Goal: Task Accomplishment & Management: Complete application form

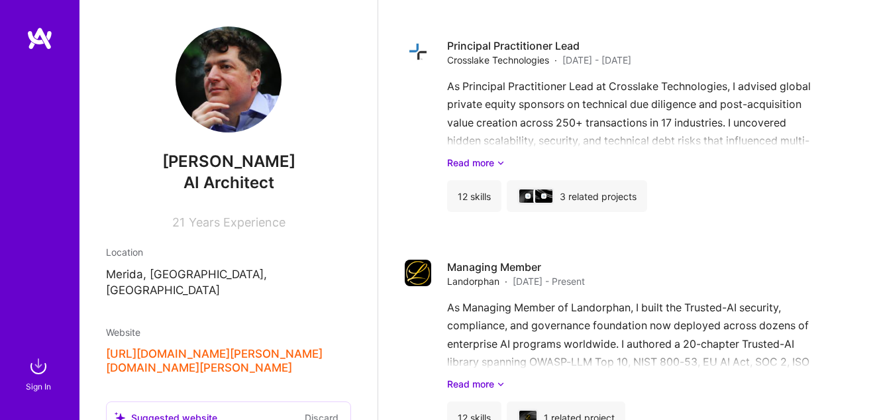
scroll to position [2772, 0]
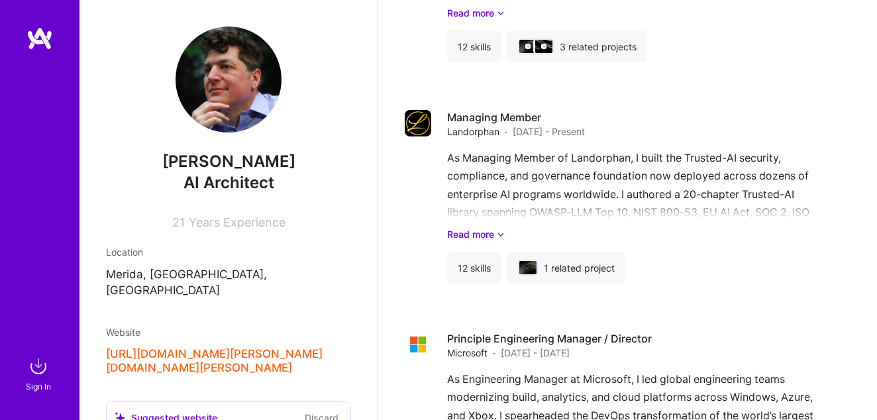
click at [33, 374] on img at bounding box center [38, 366] width 27 height 27
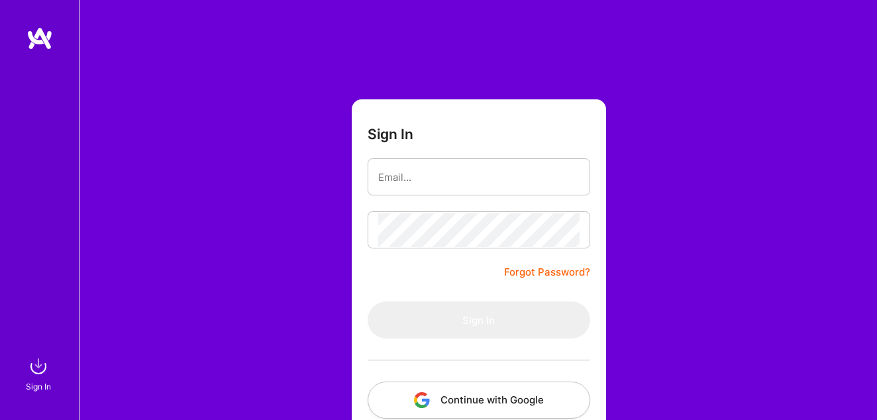
click at [427, 386] on button "Continue with Google" at bounding box center [479, 400] width 223 height 37
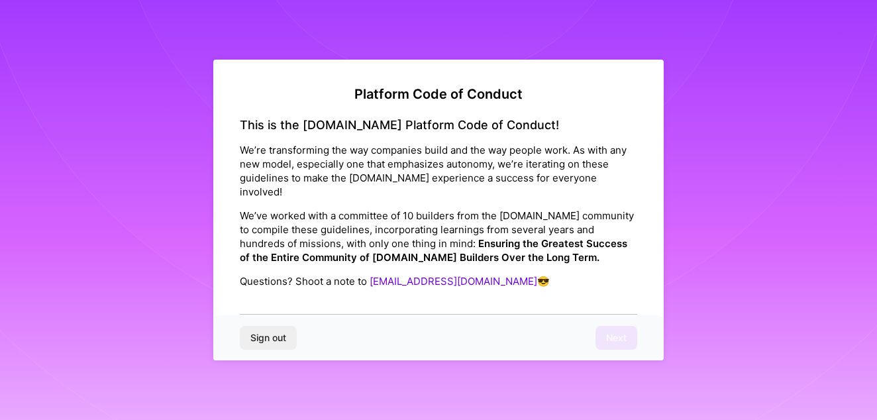
click at [452, 288] on div "This is the [DOMAIN_NAME] Platform Code of Conduct! We’re transforming the way …" at bounding box center [439, 216] width 398 height 197
click at [425, 298] on div "This is the [DOMAIN_NAME] Platform Code of Conduct! We’re transforming the way …" at bounding box center [439, 216] width 398 height 197
click at [618, 337] on div "Sign out Next" at bounding box center [438, 337] width 451 height 45
click at [534, 286] on div "This is the [DOMAIN_NAME] Platform Code of Conduct! We’re transforming the way …" at bounding box center [439, 216] width 398 height 197
click at [445, 295] on div "This is the [DOMAIN_NAME] Platform Code of Conduct! We’re transforming the way …" at bounding box center [439, 216] width 398 height 197
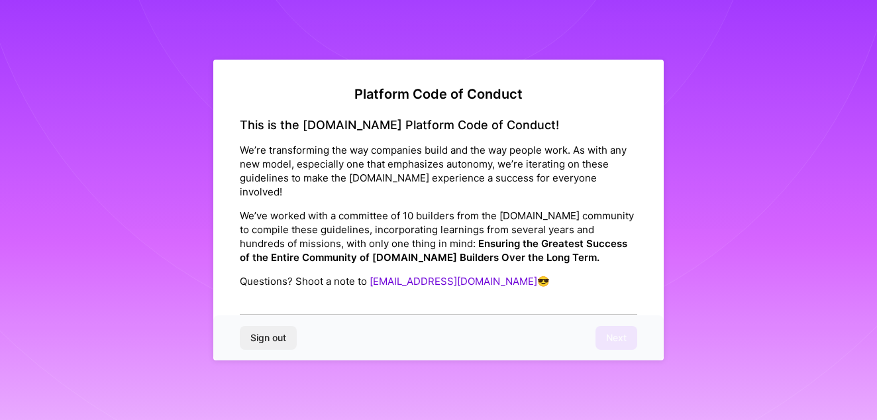
click at [319, 323] on div "Sign out Next" at bounding box center [438, 337] width 451 height 45
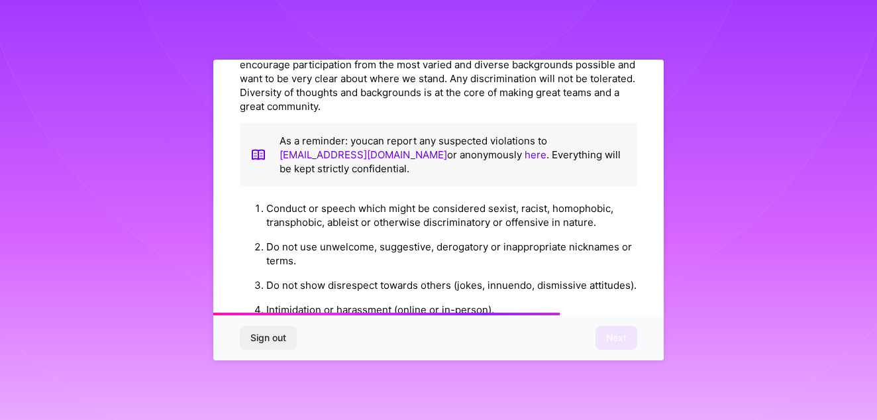
scroll to position [1522, 0]
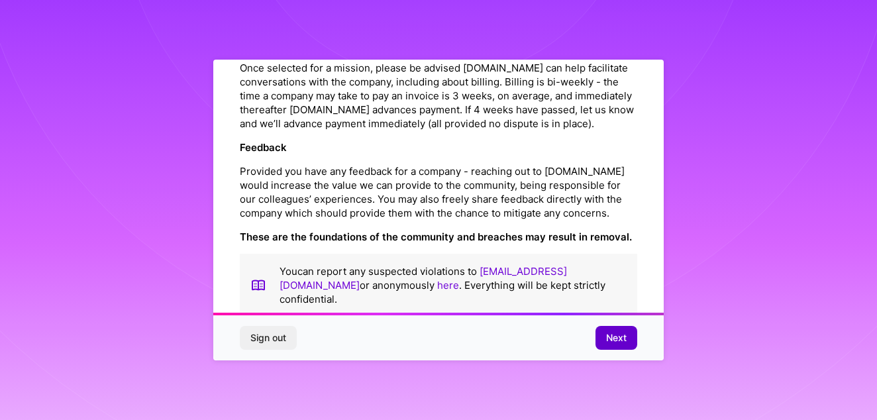
click at [602, 341] on button "Next" at bounding box center [617, 338] width 42 height 24
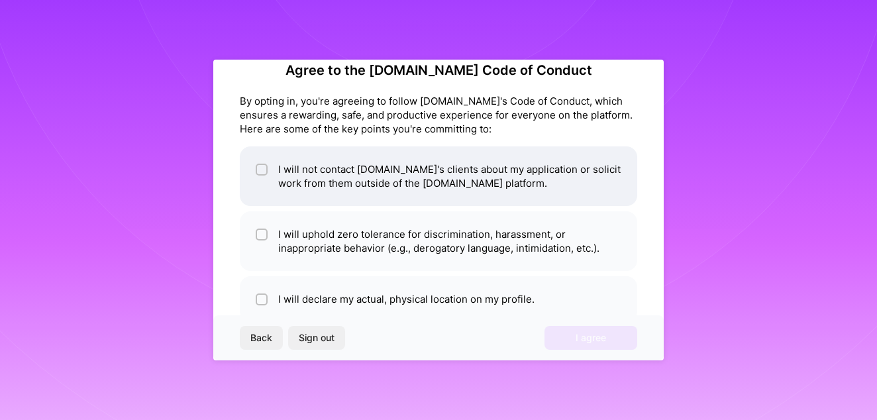
scroll to position [25, 0]
click at [264, 166] on input "checkbox" at bounding box center [262, 169] width 9 height 9
checkbox input "true"
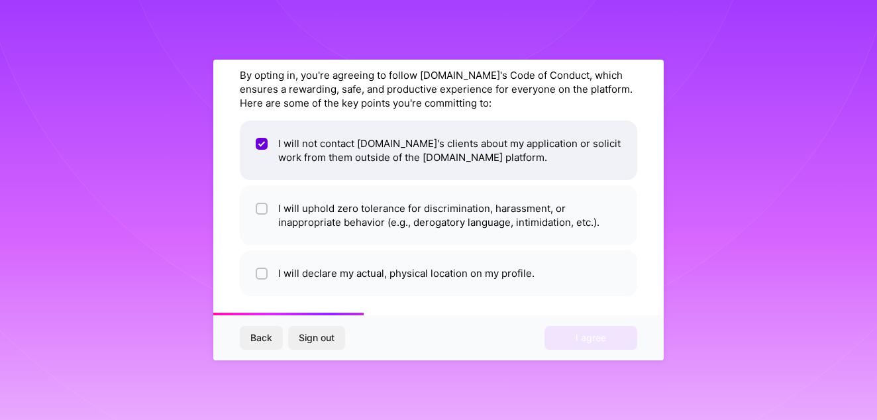
scroll to position [57, 0]
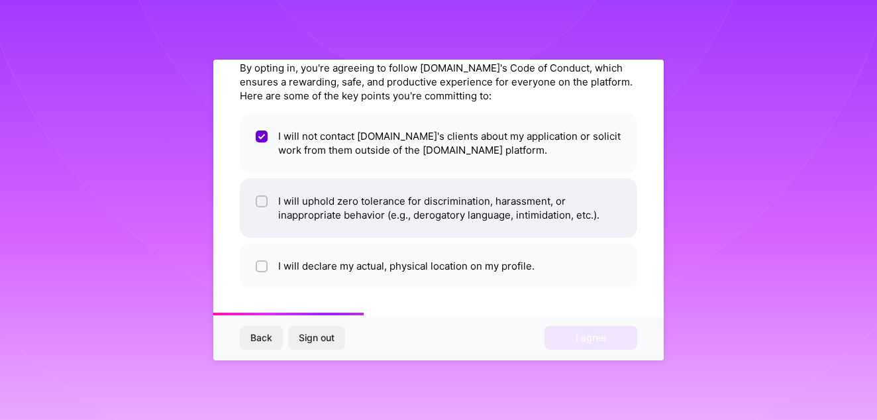
click at [263, 197] on input "checkbox" at bounding box center [262, 201] width 9 height 9
checkbox input "true"
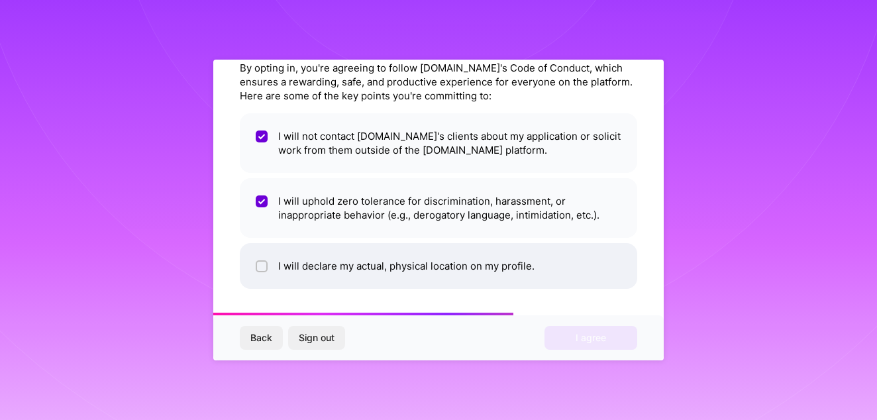
click at [262, 271] on div at bounding box center [262, 266] width 12 height 12
checkbox input "true"
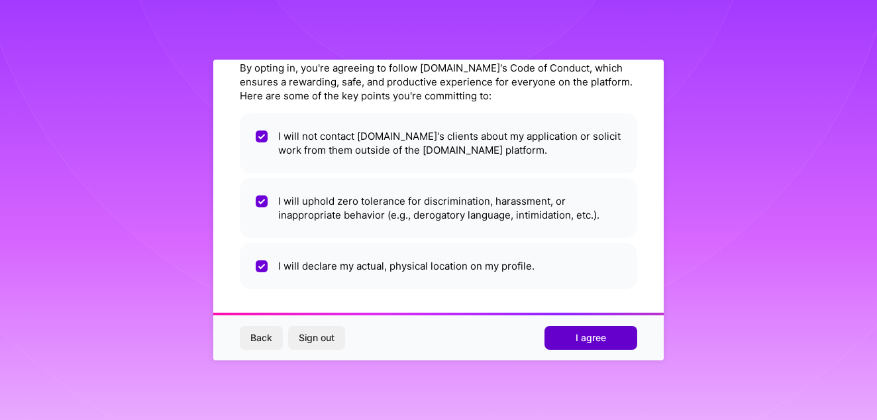
click at [573, 346] on button "I agree" at bounding box center [591, 338] width 93 height 24
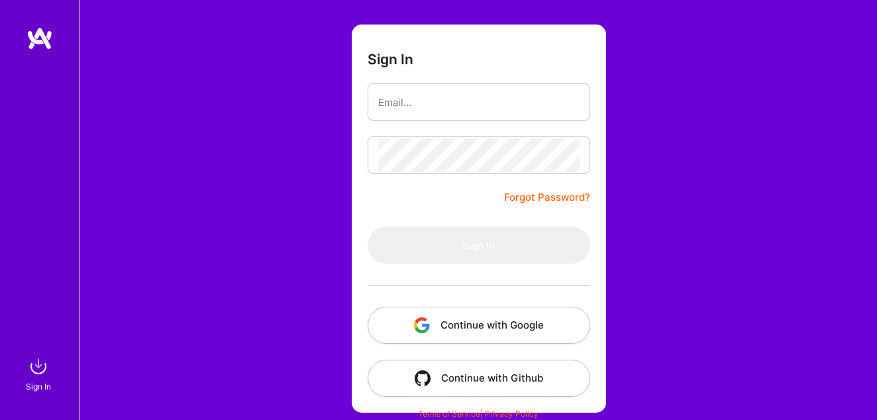
scroll to position [78, 0]
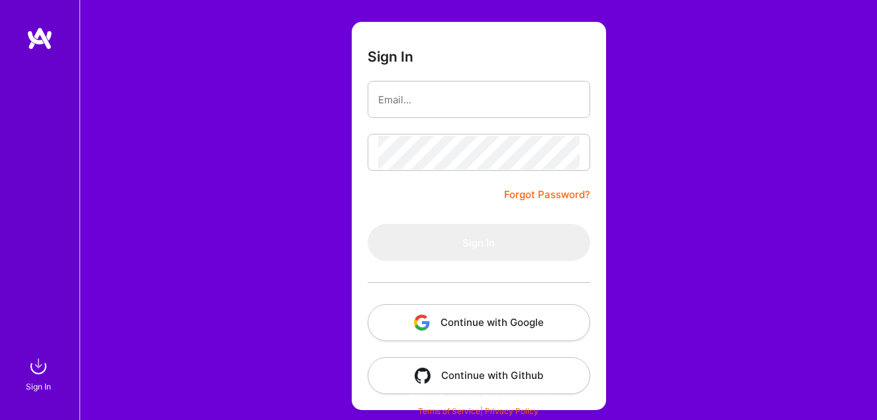
click at [448, 327] on button "Continue with Google" at bounding box center [479, 322] width 223 height 37
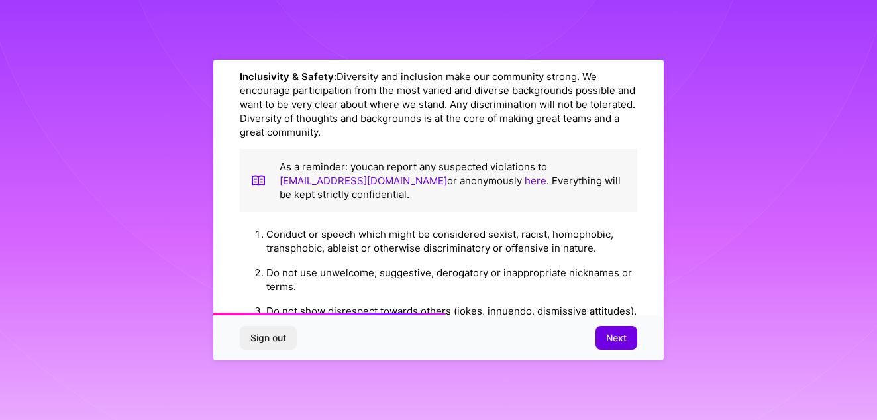
scroll to position [1522, 0]
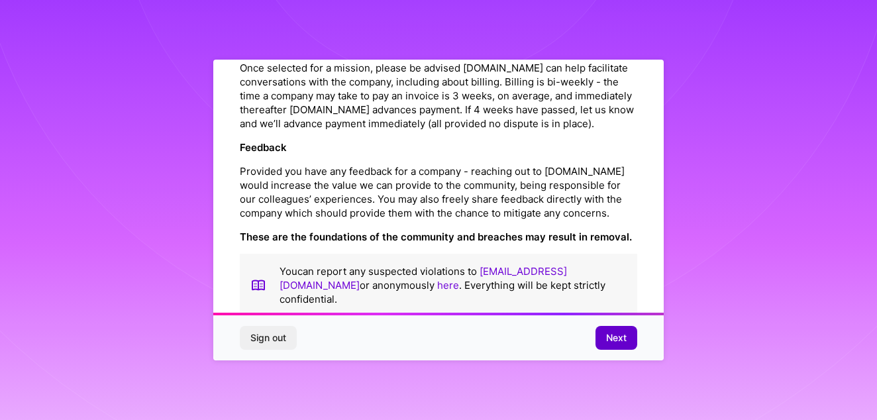
click at [621, 335] on span "Next" at bounding box center [616, 337] width 21 height 13
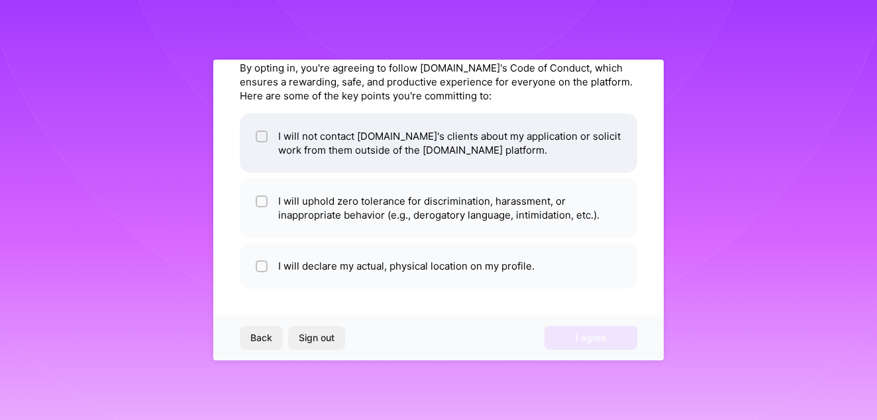
click at [266, 139] on input "checkbox" at bounding box center [262, 137] width 9 height 9
checkbox input "true"
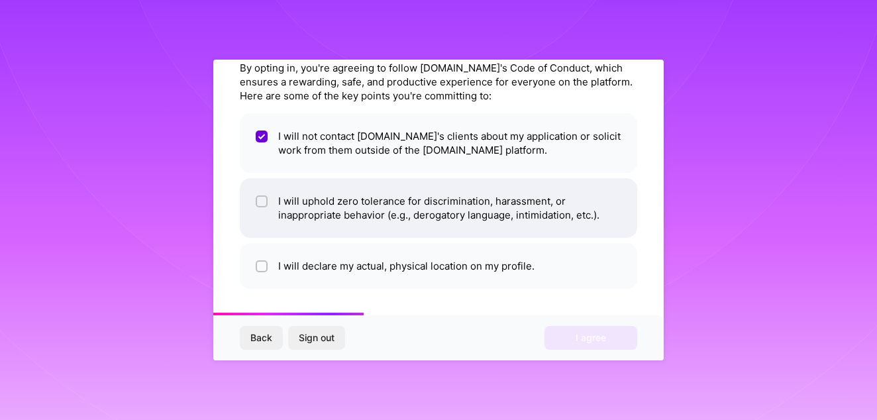
click at [270, 203] on li "I will uphold zero tolerance for discrimination, harassment, or inappropriate b…" at bounding box center [439, 208] width 398 height 60
checkbox input "true"
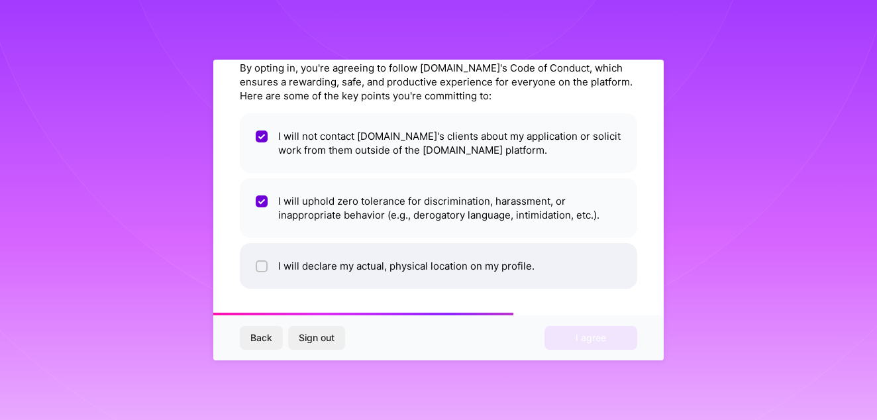
click at [265, 274] on li "I will declare my actual, physical location on my profile." at bounding box center [439, 266] width 398 height 46
checkbox input "true"
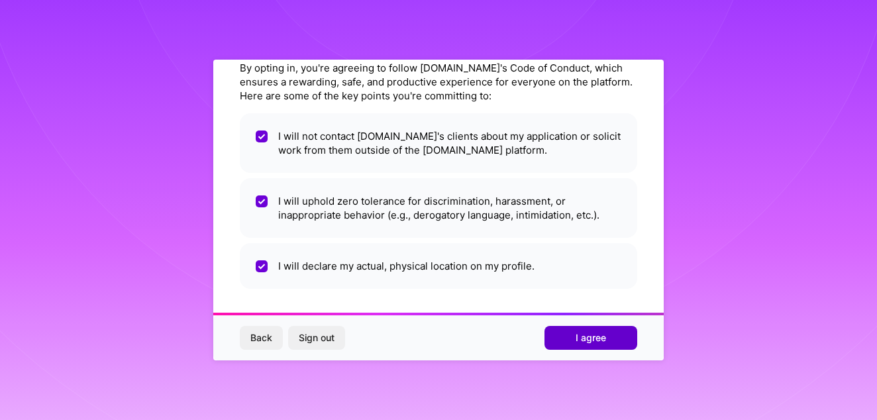
click at [584, 345] on button "I agree" at bounding box center [591, 338] width 93 height 24
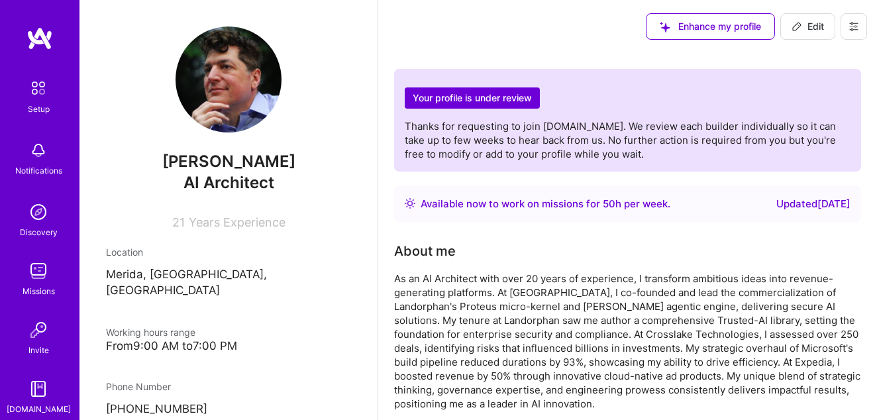
click at [485, 93] on h2 "Your profile is under review" at bounding box center [472, 98] width 135 height 22
click at [482, 104] on h2 "Your profile is under review" at bounding box center [472, 98] width 135 height 22
click at [46, 270] on img at bounding box center [38, 271] width 27 height 27
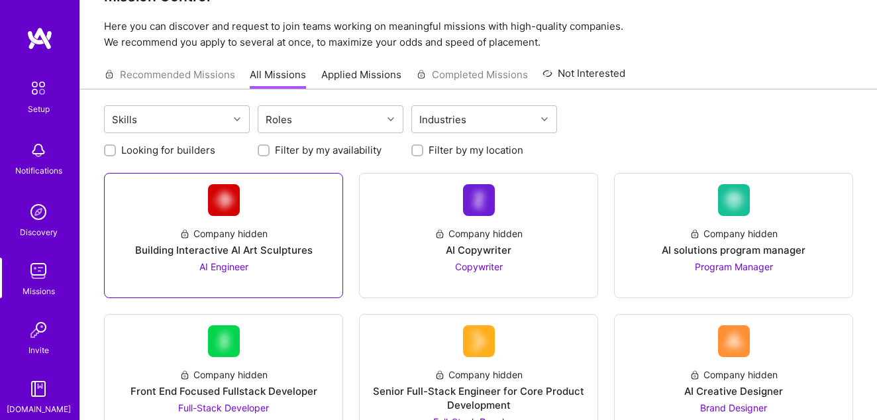
scroll to position [40, 0]
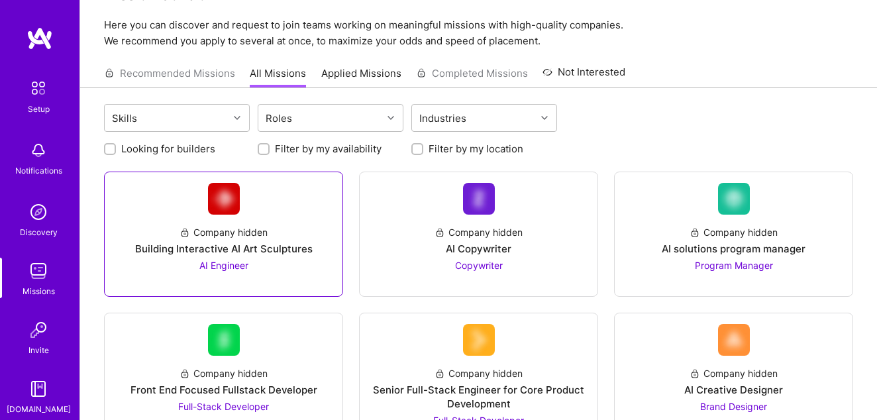
click at [273, 218] on div "Company hidden Building Interactive AI Art Sculptures AI Engineer" at bounding box center [223, 244] width 217 height 58
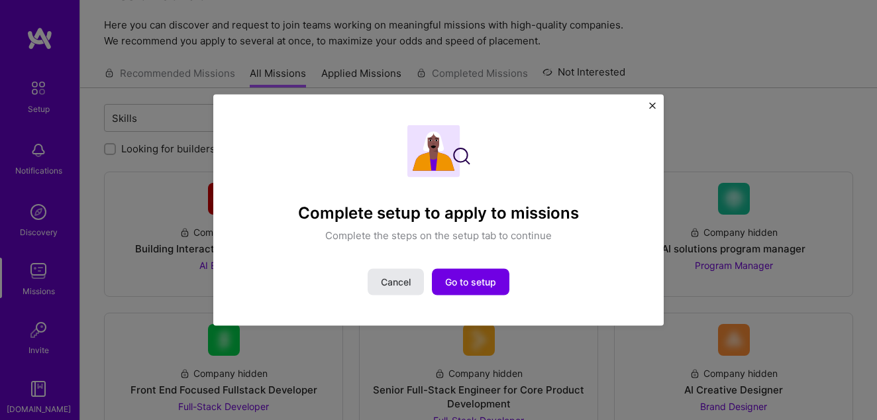
click at [393, 288] on span "Cancel" at bounding box center [396, 281] width 30 height 13
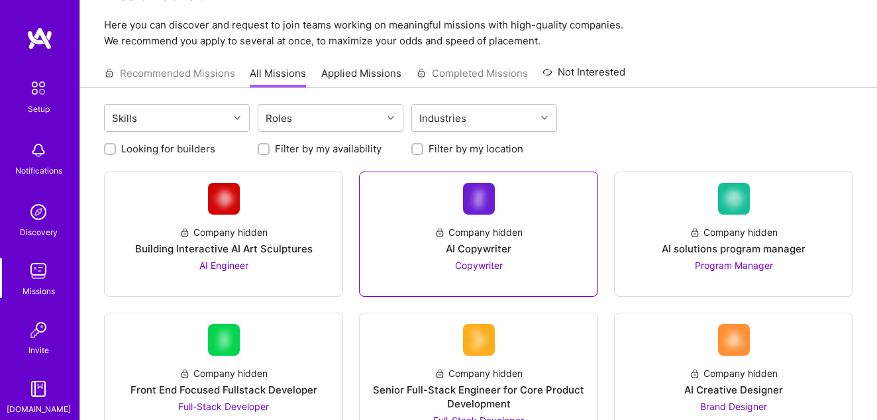
click at [401, 257] on div "Company hidden AI Copywriter Copywriter" at bounding box center [478, 244] width 217 height 58
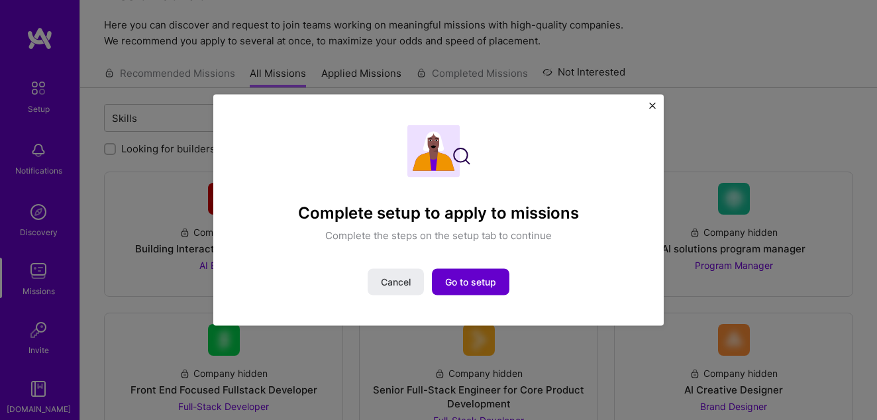
click at [453, 286] on span "Go to setup" at bounding box center [470, 281] width 51 height 13
